Goal: Task Accomplishment & Management: Use online tool/utility

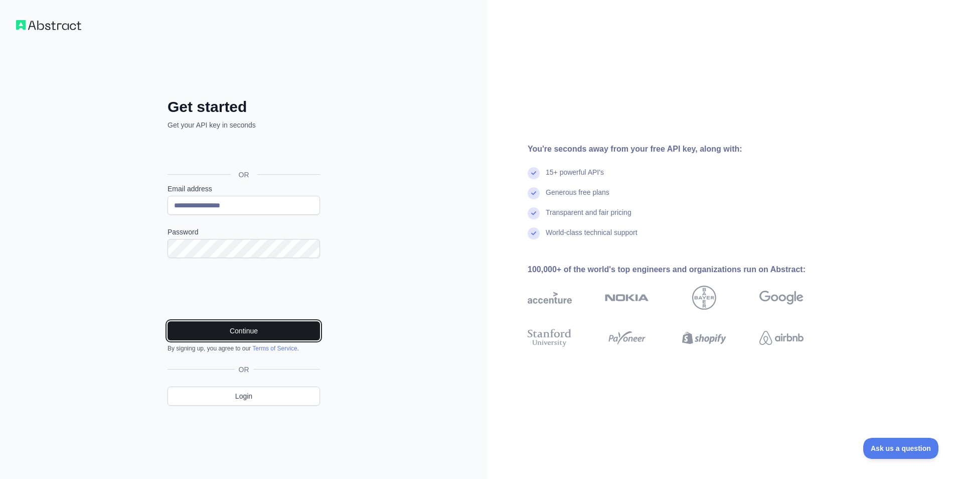
click at [222, 328] on button "Continue" at bounding box center [244, 330] width 153 height 19
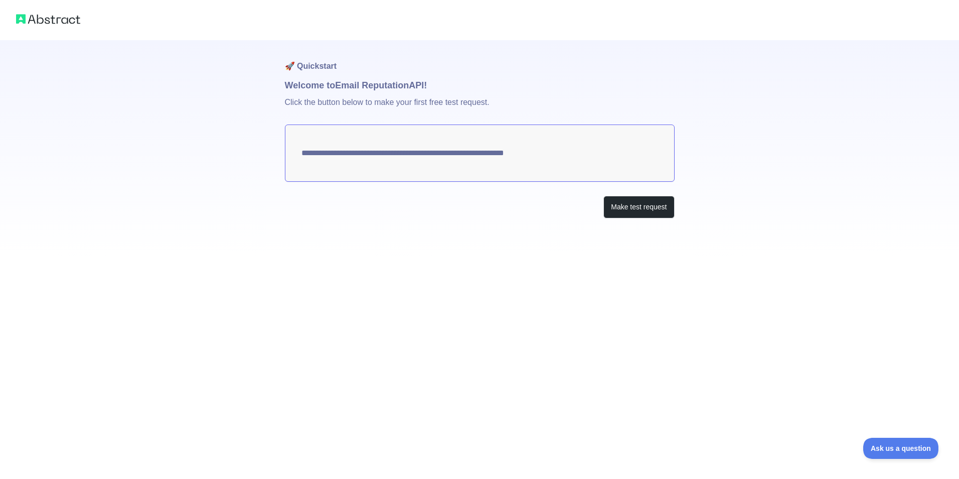
drag, startPoint x: 315, startPoint y: 153, endPoint x: 547, endPoint y: 153, distance: 232.3
click at [547, 153] on textarea "**********" at bounding box center [480, 152] width 390 height 57
click at [627, 202] on button "Make test request" at bounding box center [639, 207] width 71 height 23
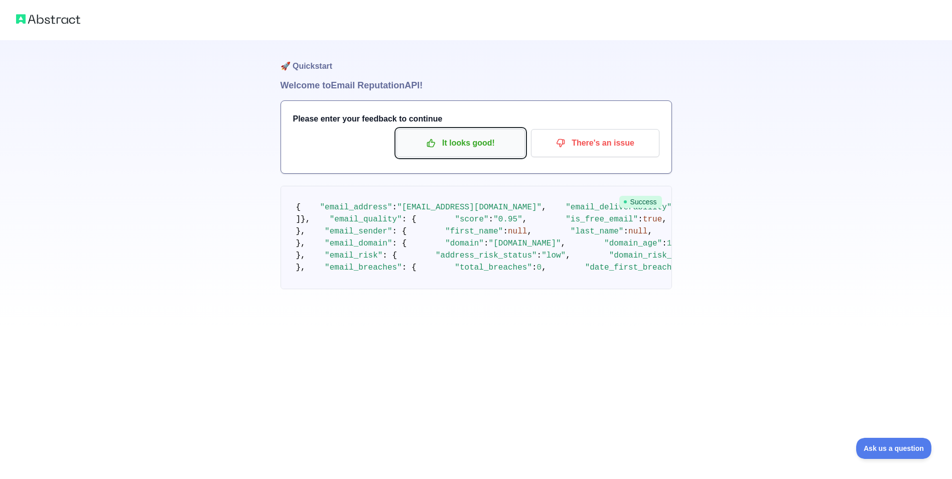
click at [471, 153] on button "It looks good!" at bounding box center [460, 143] width 128 height 28
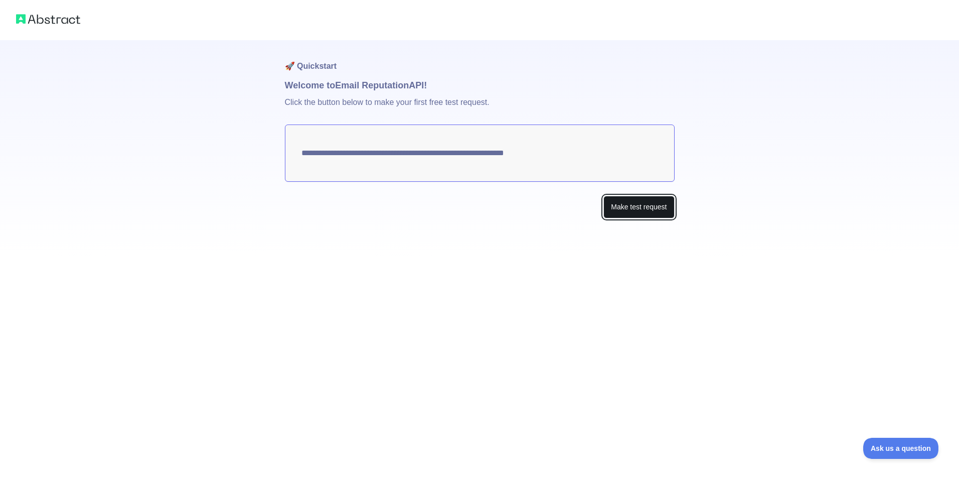
click at [625, 206] on button "Make test request" at bounding box center [639, 207] width 71 height 23
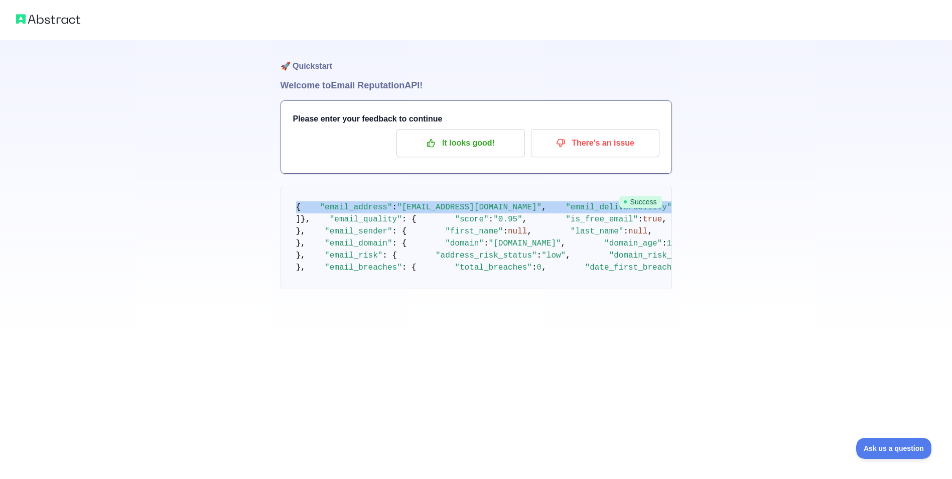
drag, startPoint x: 296, startPoint y: 210, endPoint x: 394, endPoint y: 332, distance: 156.2
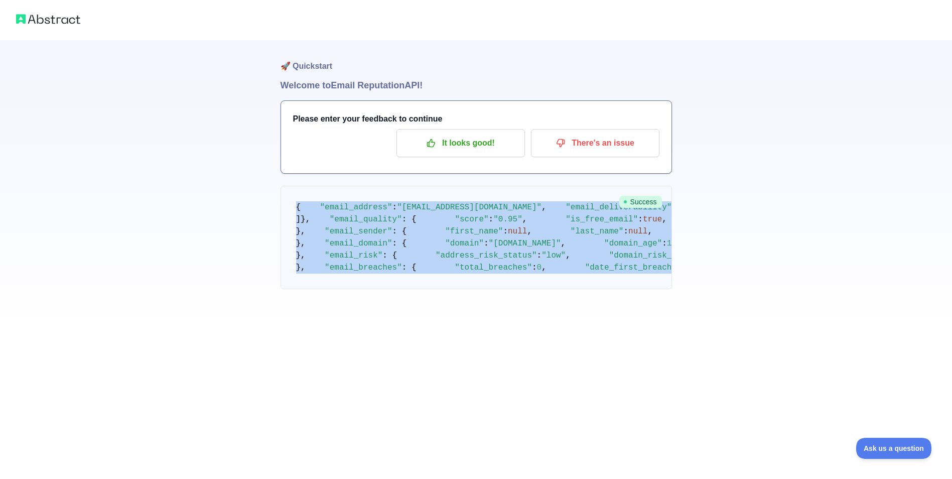
click at [304, 289] on pre "{ "email_address" : "imemuhiu@gmail.com" , "email_deliverability" : { "status" …" at bounding box center [475, 237] width 391 height 103
copy code "{ "email_address" : "imemuhiu@gmail.com" , "email_deliverability" : { "status" …"
click at [475, 134] on p "It looks good!" at bounding box center [460, 142] width 113 height 17
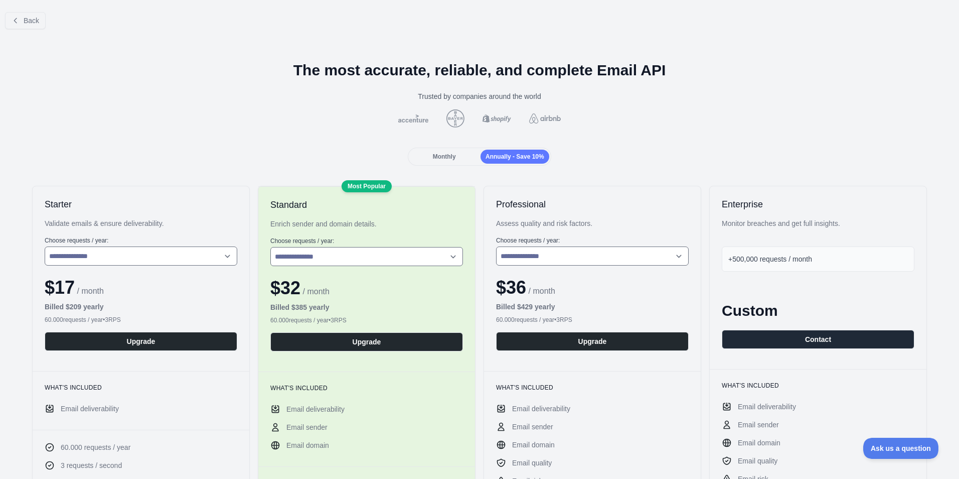
click at [448, 153] on span "Monthly" at bounding box center [444, 156] width 23 height 7
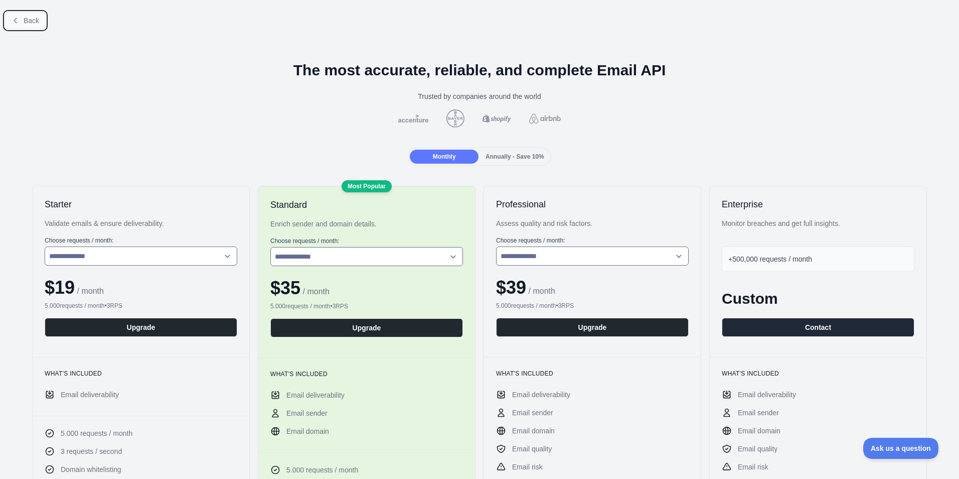
click at [26, 21] on span "Back" at bounding box center [32, 21] width 16 height 8
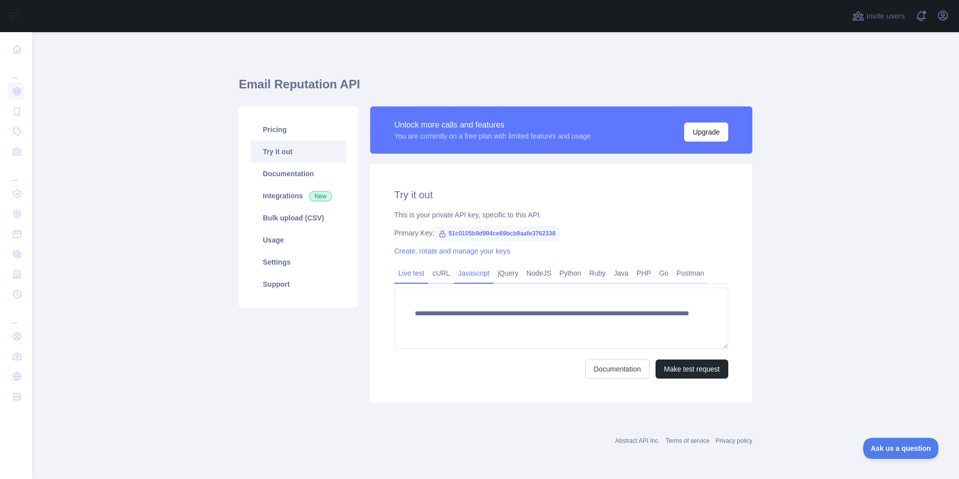
click at [469, 272] on link "Javascript" at bounding box center [474, 273] width 40 height 16
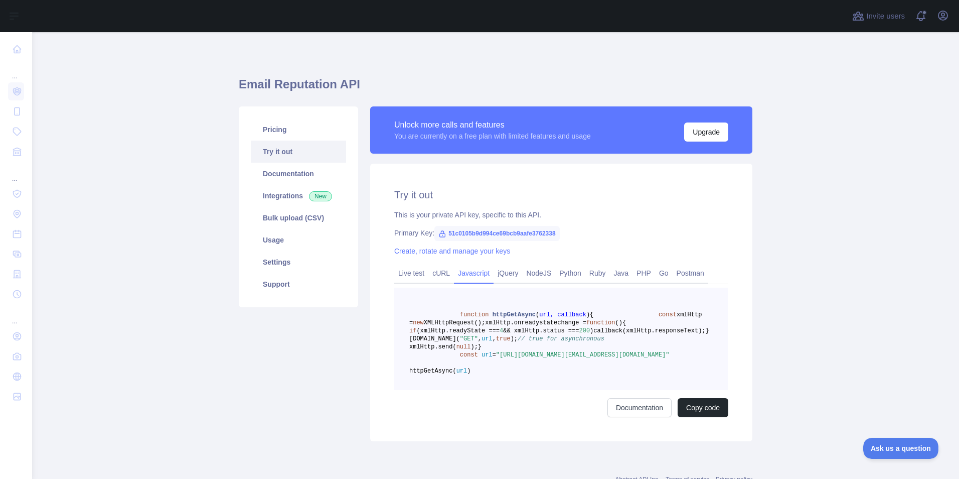
scroll to position [50, 0]
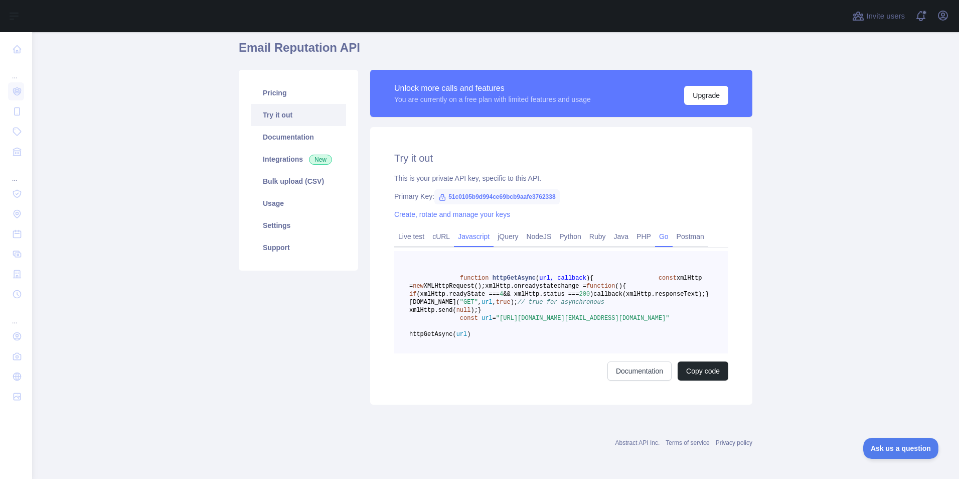
click at [655, 228] on link "Go" at bounding box center [664, 236] width 18 height 16
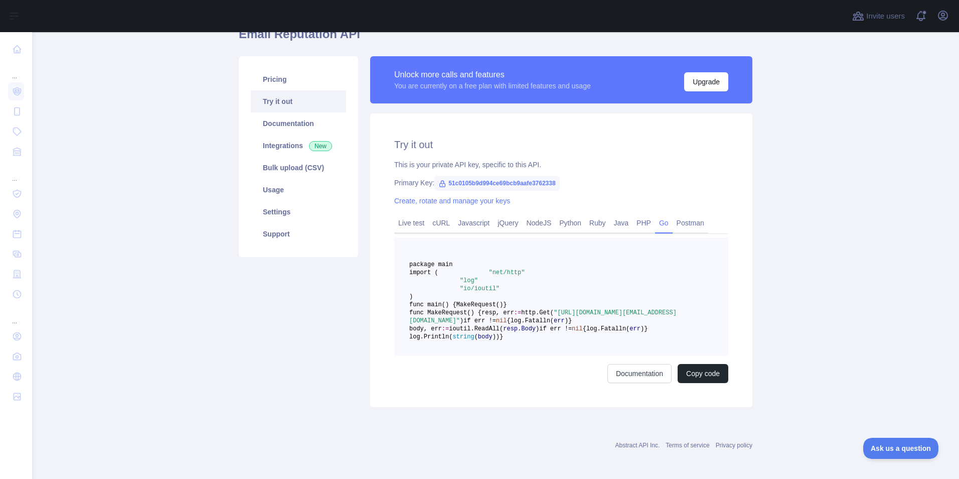
scroll to position [151, 0]
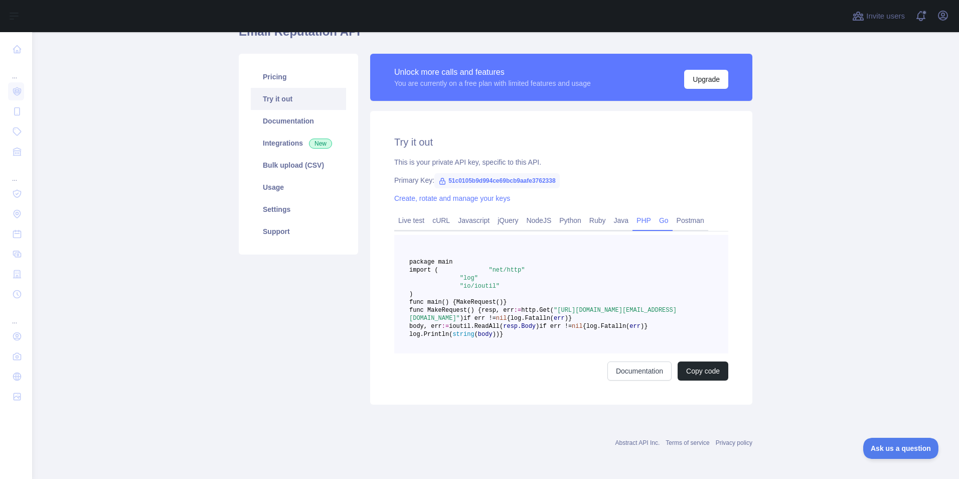
click at [633, 212] on link "PHP" at bounding box center [644, 220] width 23 height 16
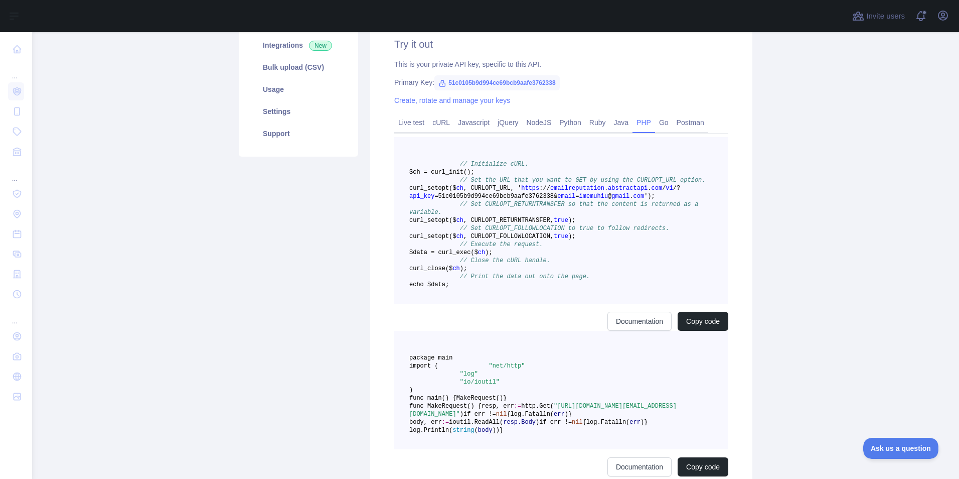
scroll to position [149, 0]
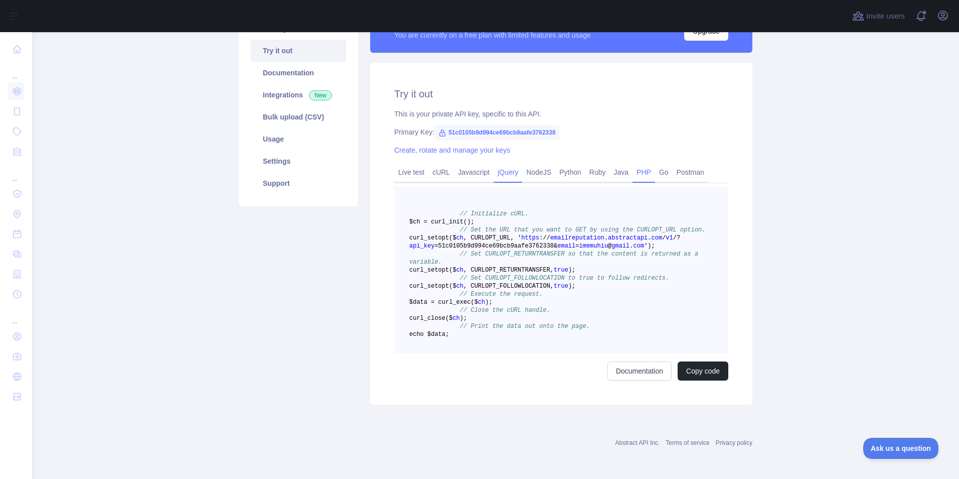
click at [511, 164] on link "jQuery" at bounding box center [508, 172] width 29 height 16
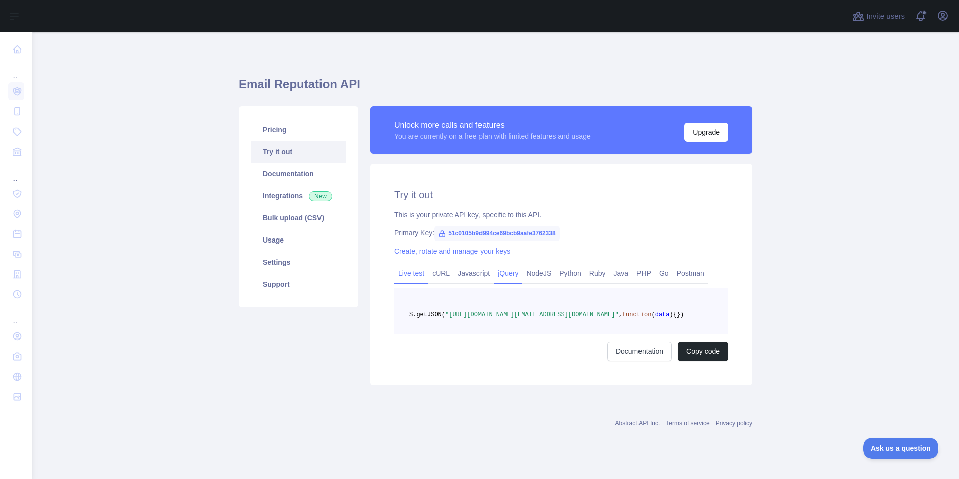
click at [418, 273] on link "Live test" at bounding box center [411, 273] width 34 height 16
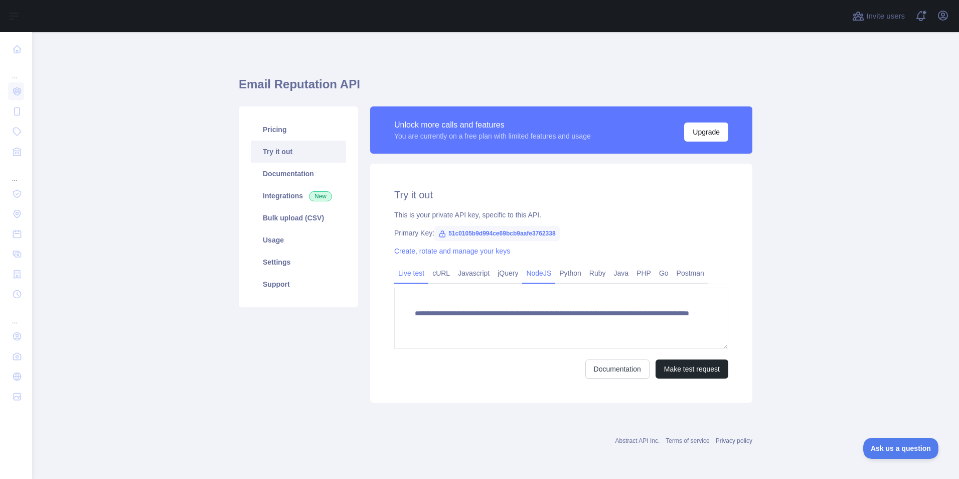
click at [541, 270] on link "NodeJS" at bounding box center [538, 273] width 33 height 16
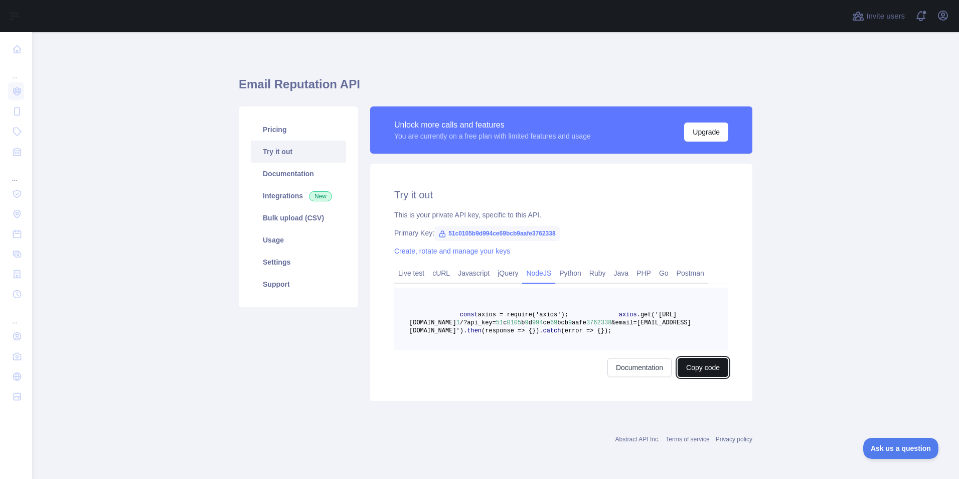
click at [685, 377] on button "Copy code" at bounding box center [703, 367] width 51 height 19
click at [285, 245] on link "Usage" at bounding box center [298, 240] width 95 height 22
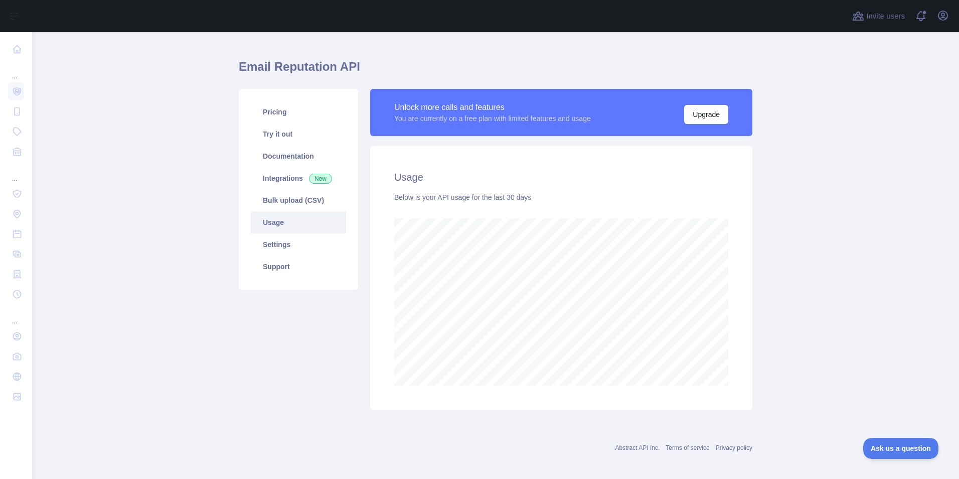
scroll to position [23, 0]
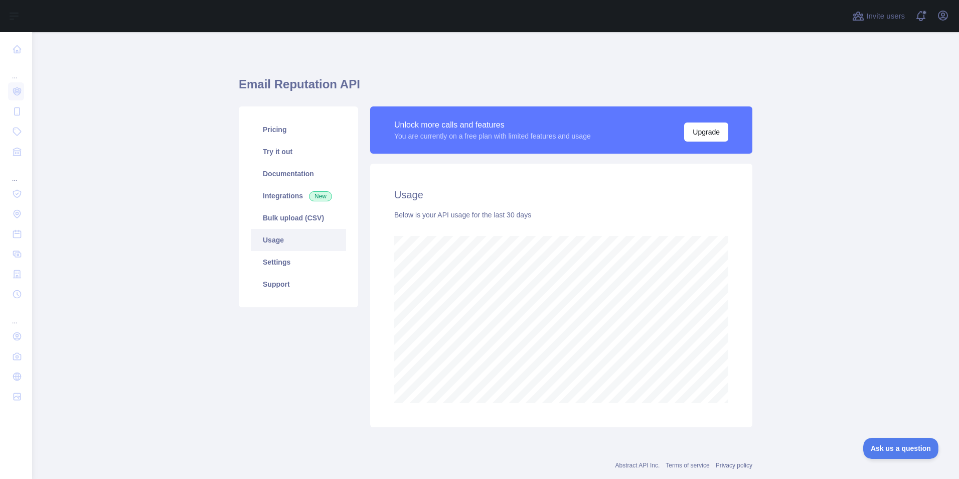
click at [288, 241] on link "Usage" at bounding box center [298, 240] width 95 height 22
